Goal: Check status: Check status

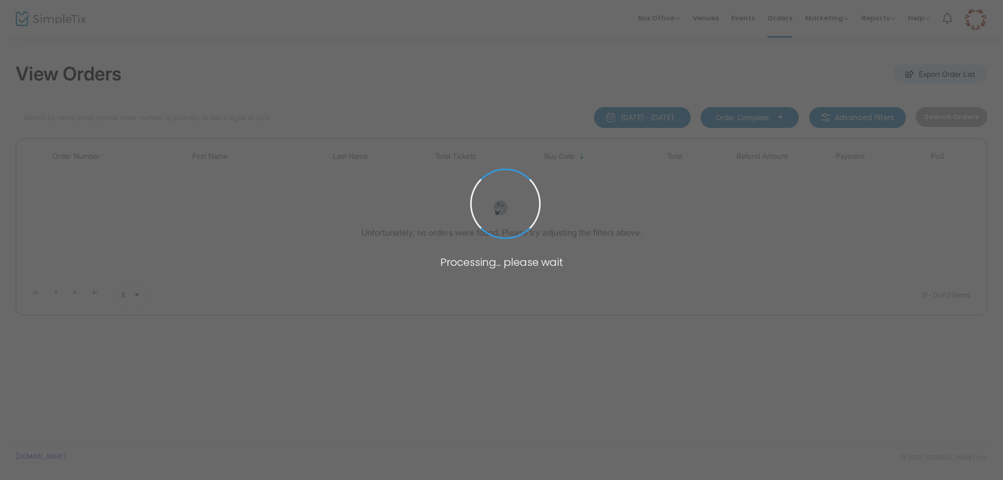
type input "[PERSON_NAME]"
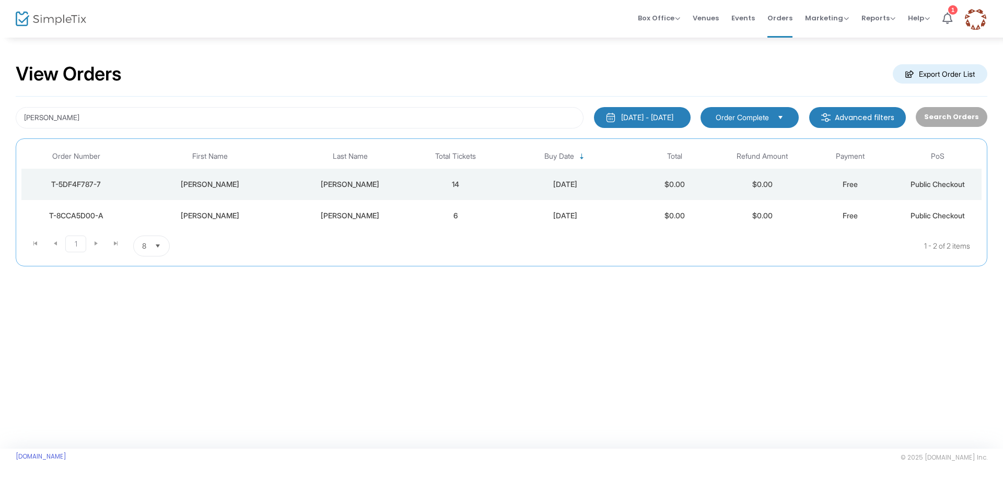
click at [80, 185] on div "T-5DF4F787-7" at bounding box center [76, 184] width 104 height 10
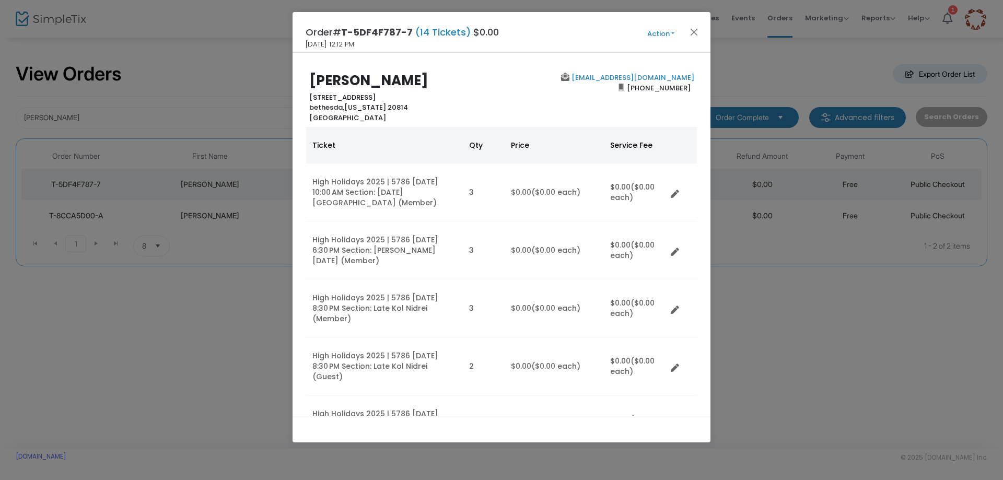
click at [204, 349] on ngb-modal-window "Order# T-5DF4F787-7 (14 Tickets) $0.00 [DATE] 12:12 PM Action Mark Admitted Edi…" at bounding box center [501, 240] width 1003 height 480
click at [64, 120] on ngb-modal-window "Order# T-5DF4F787-7 (14 Tickets) $0.00 [DATE] 12:12 PM Action Mark Admitted Edi…" at bounding box center [501, 240] width 1003 height 480
click at [691, 31] on button "Close" at bounding box center [694, 32] width 14 height 14
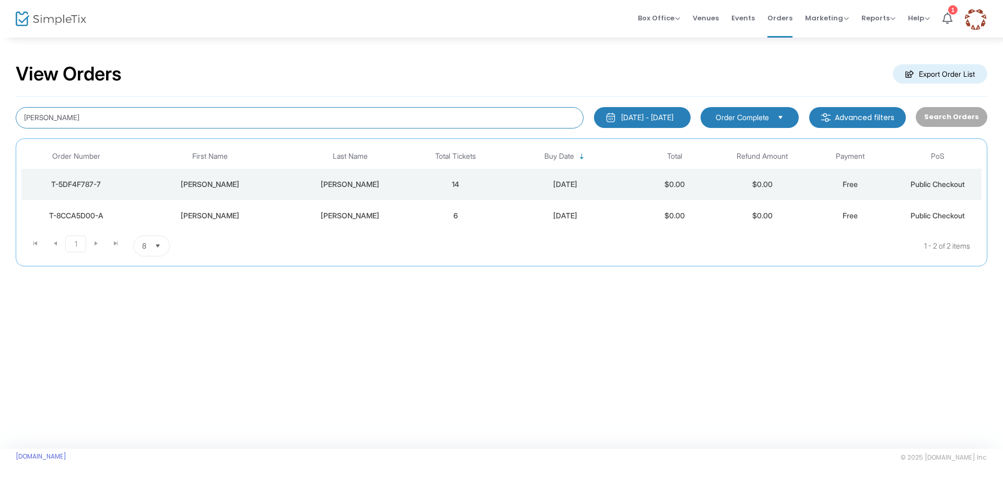
drag, startPoint x: 62, startPoint y: 117, endPoint x: 0, endPoint y: 117, distance: 62.1
click at [0, 117] on div "View Orders Export Order List [PERSON_NAME] [DATE] - [DATE] Last 30 Days [DATE]…" at bounding box center [501, 170] width 1003 height 266
